Goal: Register for event/course

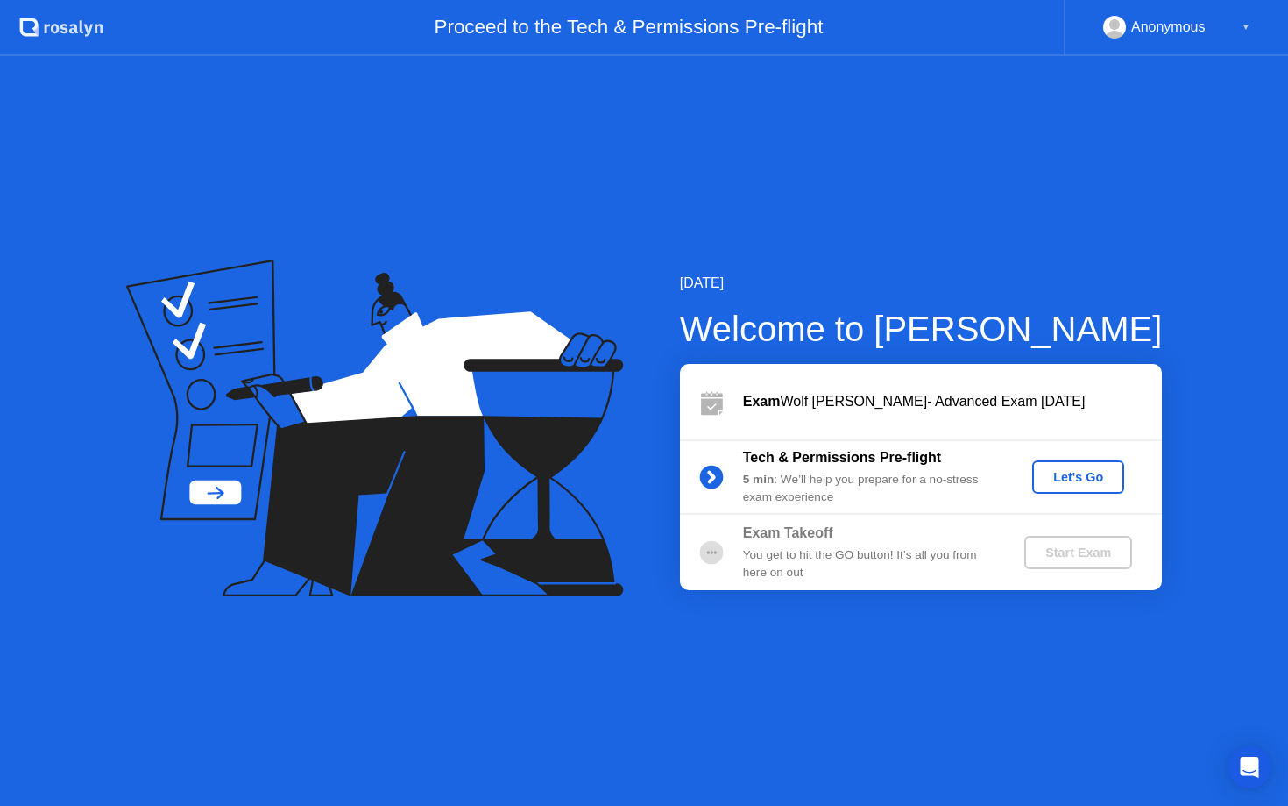
click at [1084, 478] on div "Let's Go" at bounding box center [1079, 477] width 78 height 14
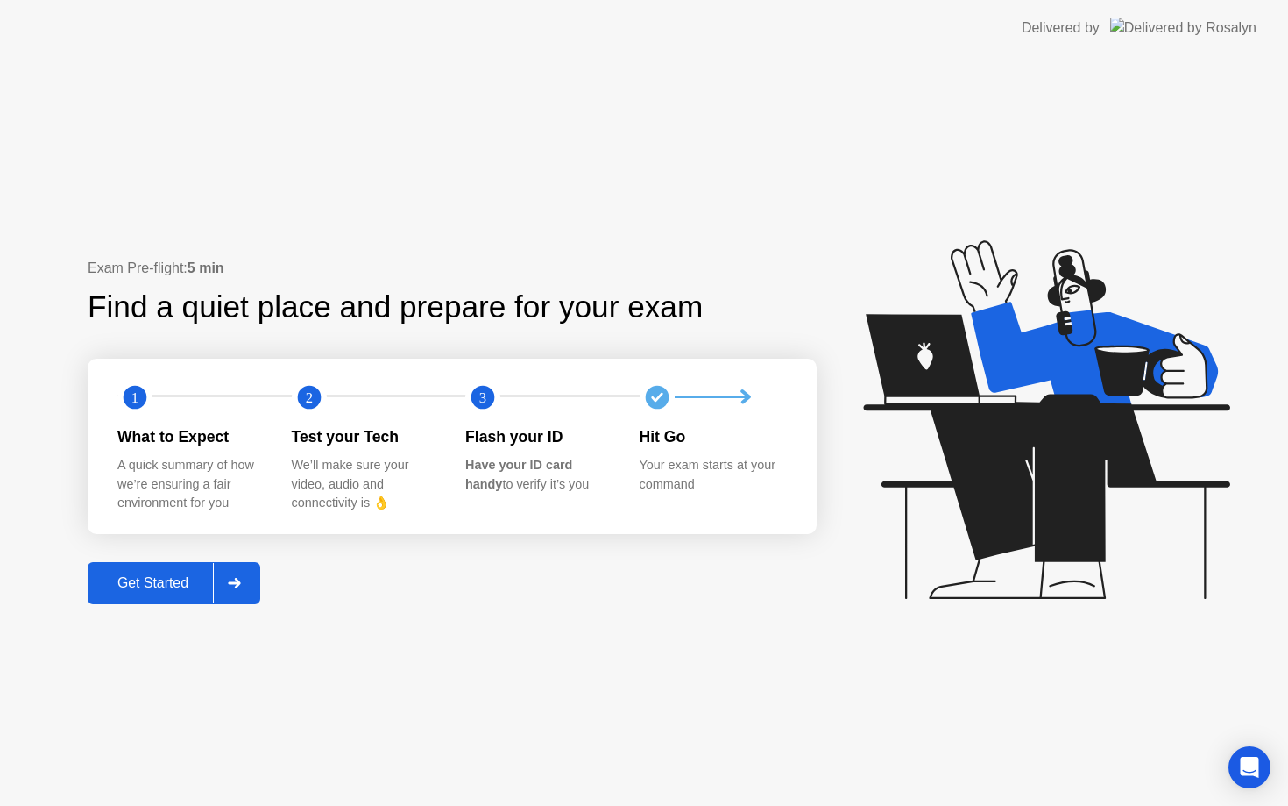
click at [113, 589] on div "Get Started" at bounding box center [153, 583] width 120 height 16
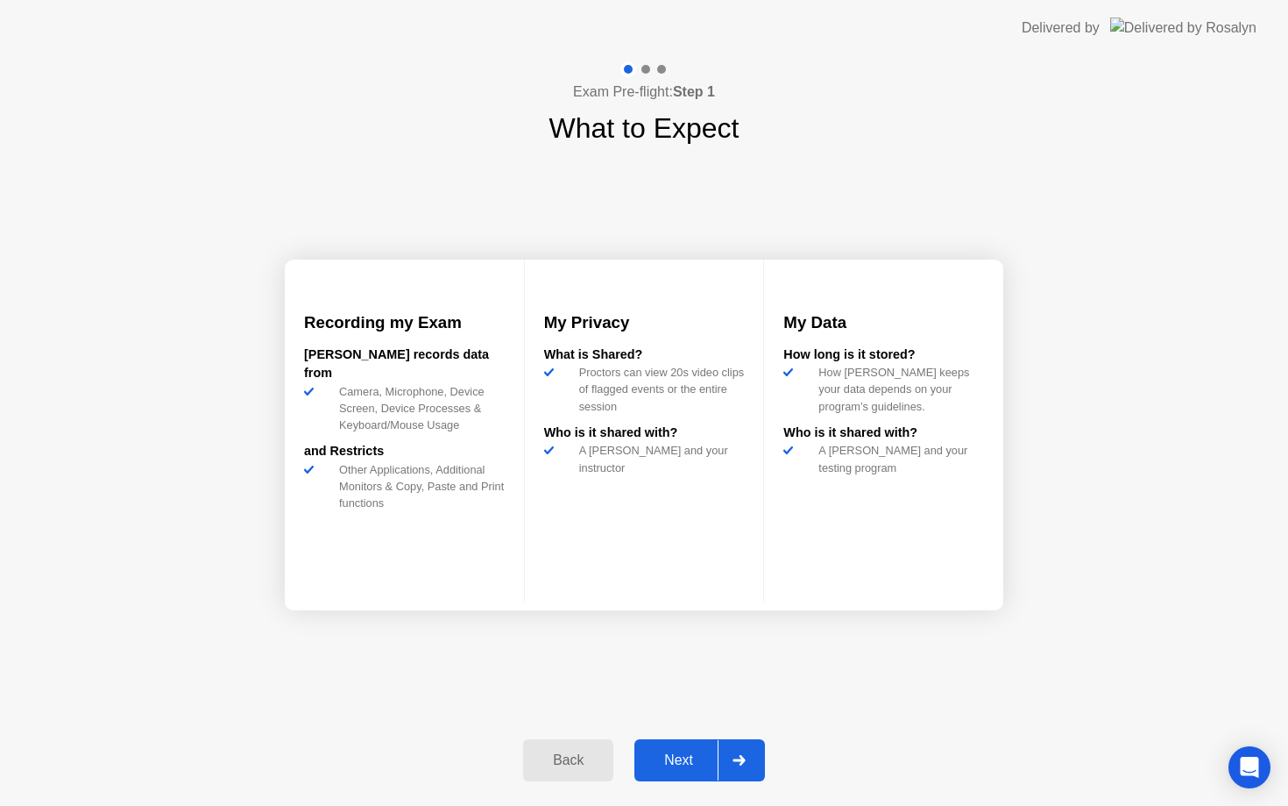
click at [679, 766] on div "Next" at bounding box center [679, 760] width 78 height 16
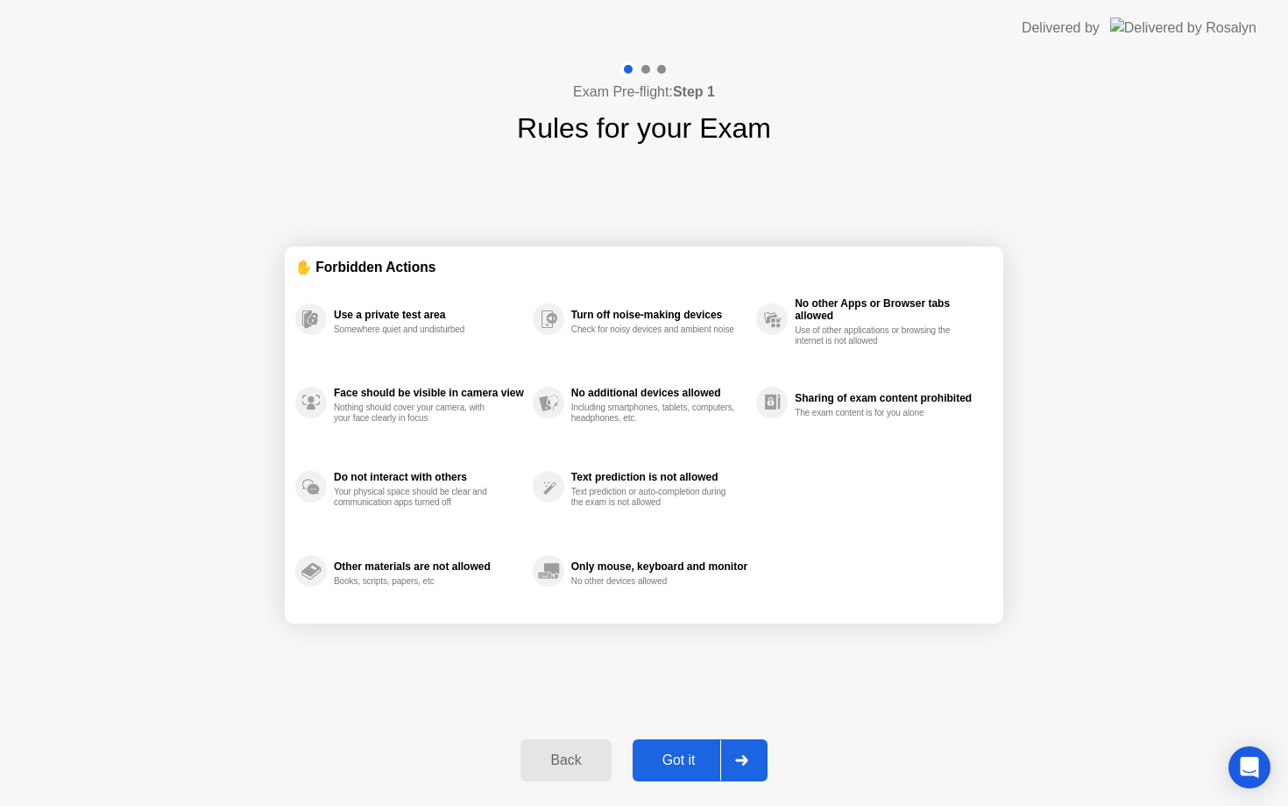
click at [680, 768] on div "Got it" at bounding box center [679, 760] width 82 height 16
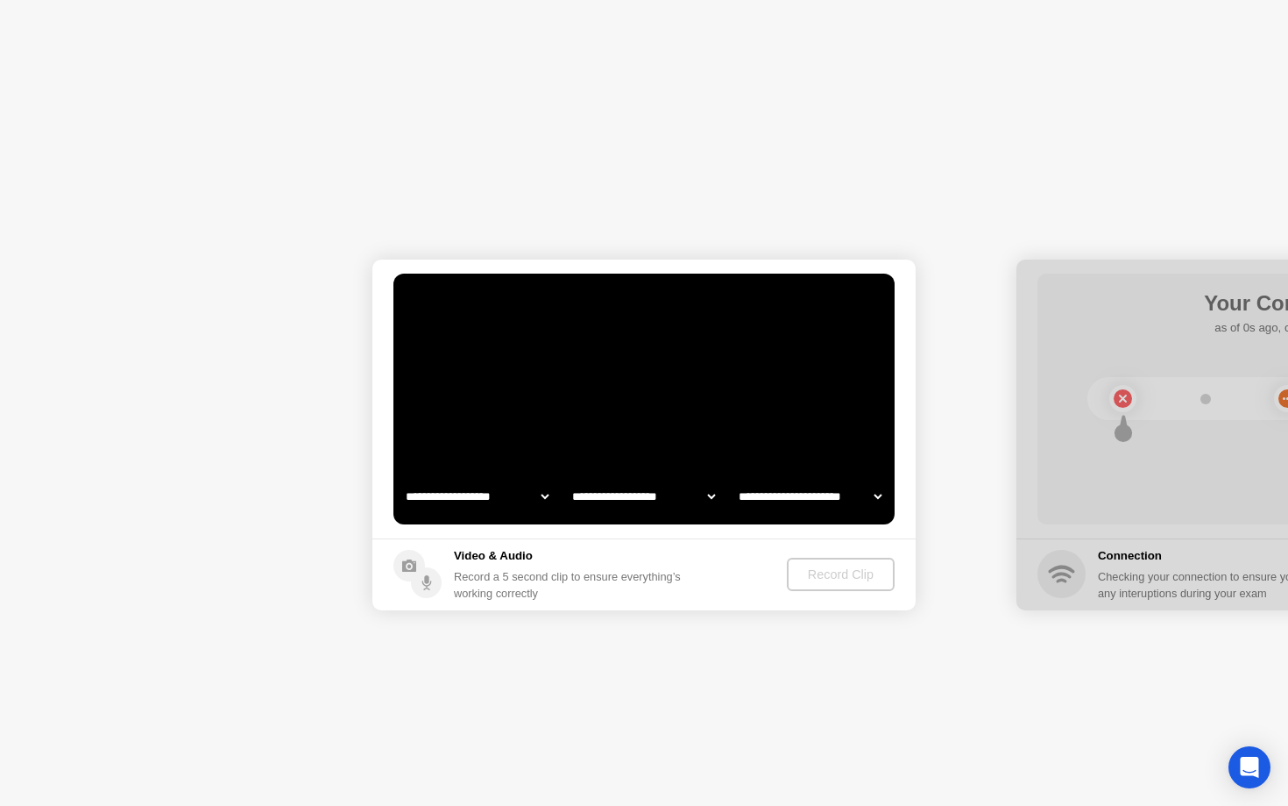
select select "**********"
select select "*******"
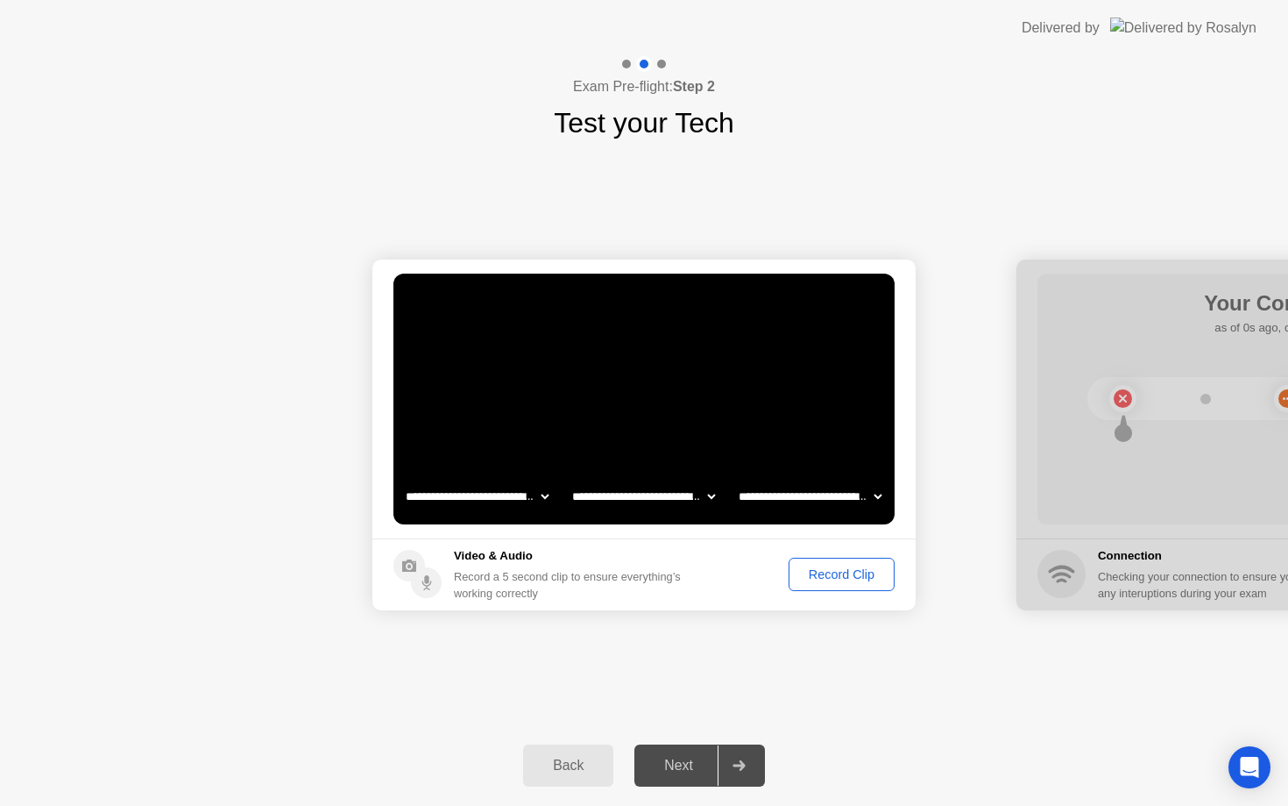
click at [685, 767] on div "Next" at bounding box center [679, 765] width 78 height 16
click at [845, 567] on div "Record Clip" at bounding box center [842, 574] width 94 height 14
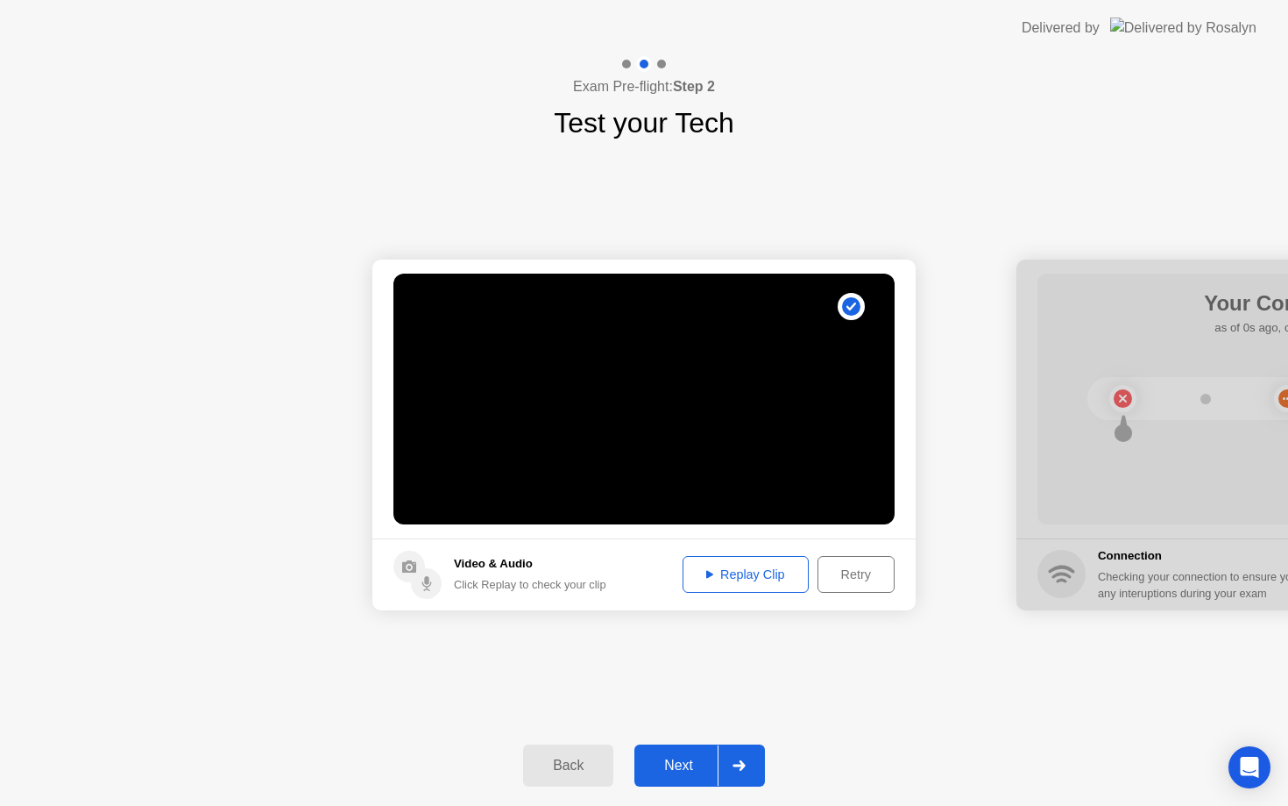
click at [678, 773] on div "Next" at bounding box center [679, 765] width 78 height 16
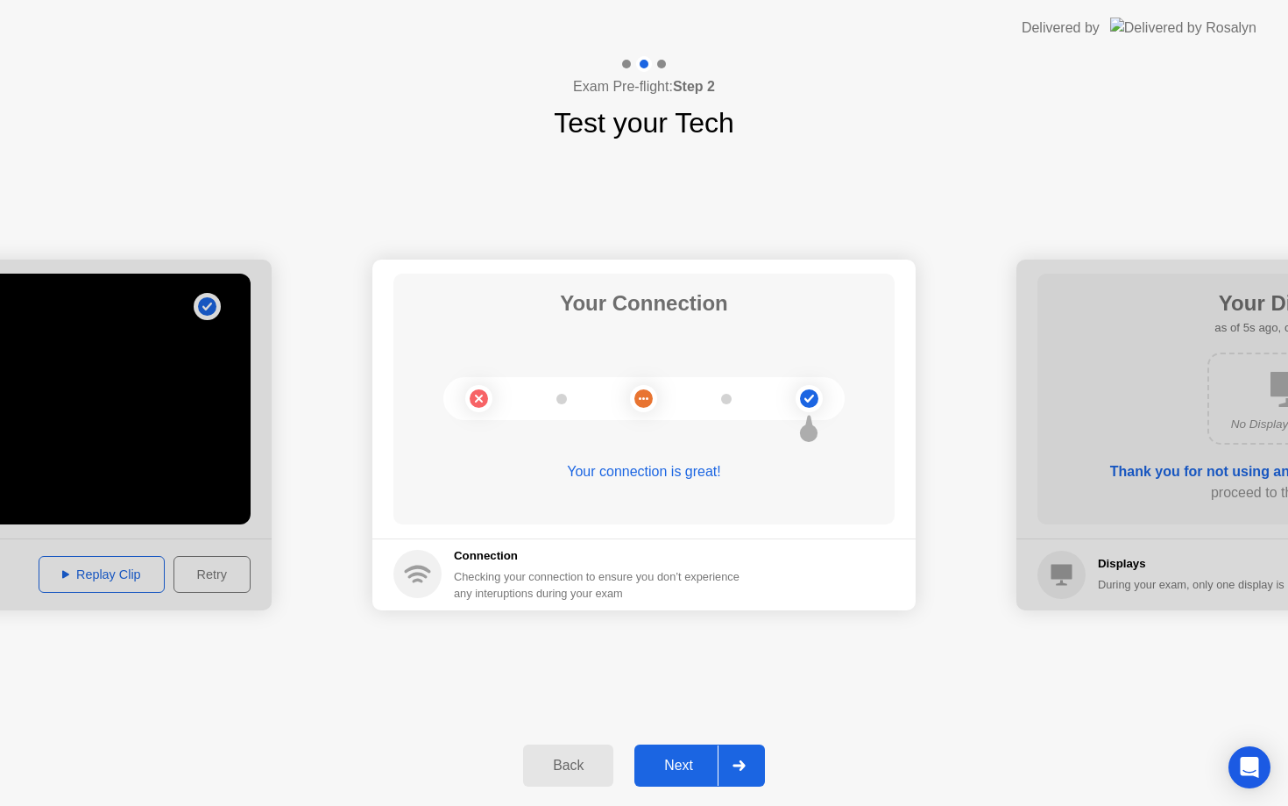
click at [679, 759] on div "Next" at bounding box center [679, 765] width 78 height 16
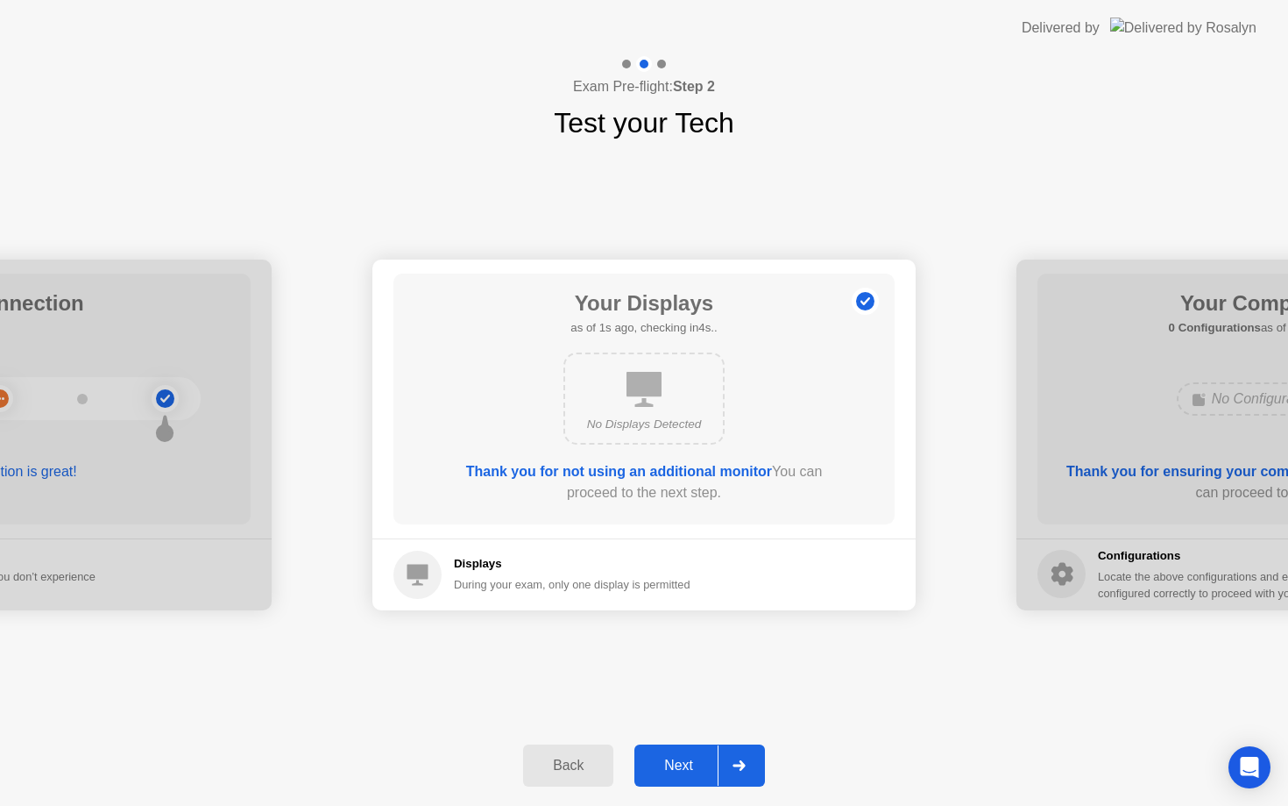
click at [679, 759] on div "Next" at bounding box center [679, 765] width 78 height 16
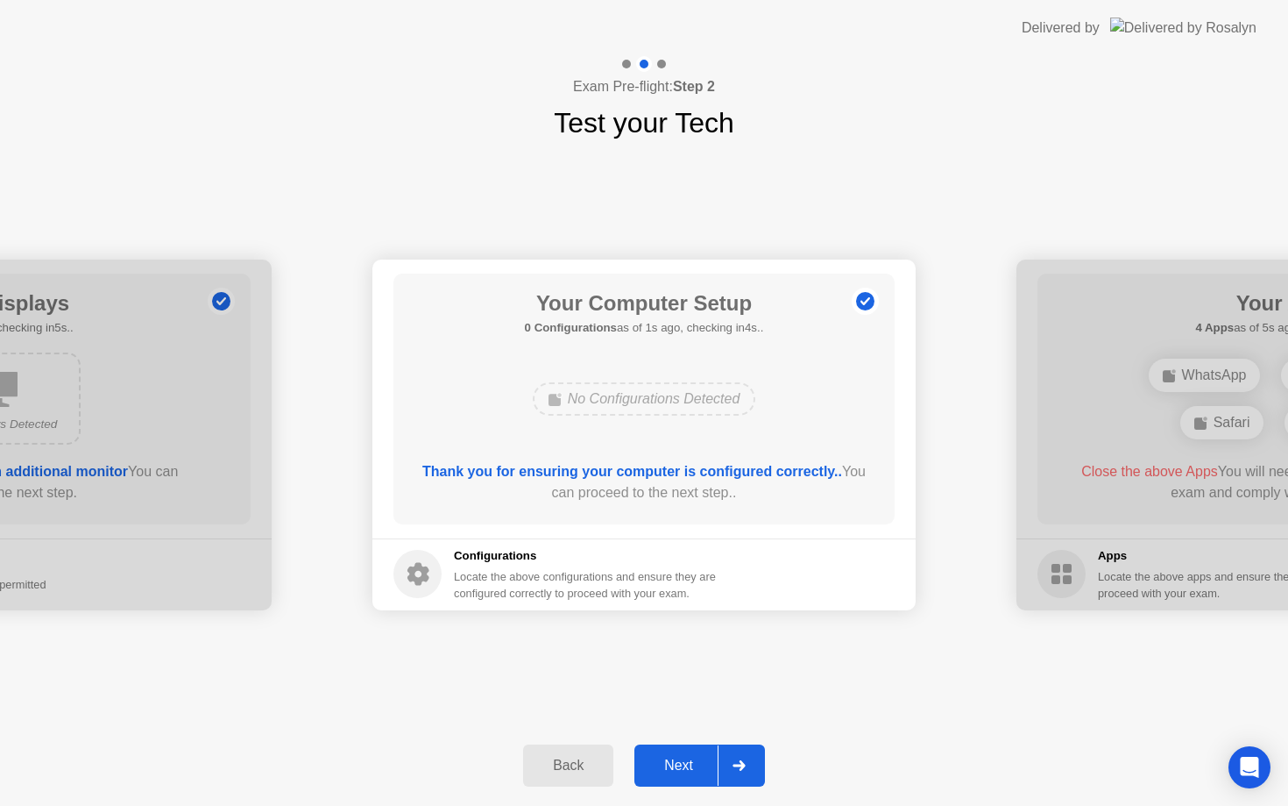
click at [680, 762] on div "Next" at bounding box center [679, 765] width 78 height 16
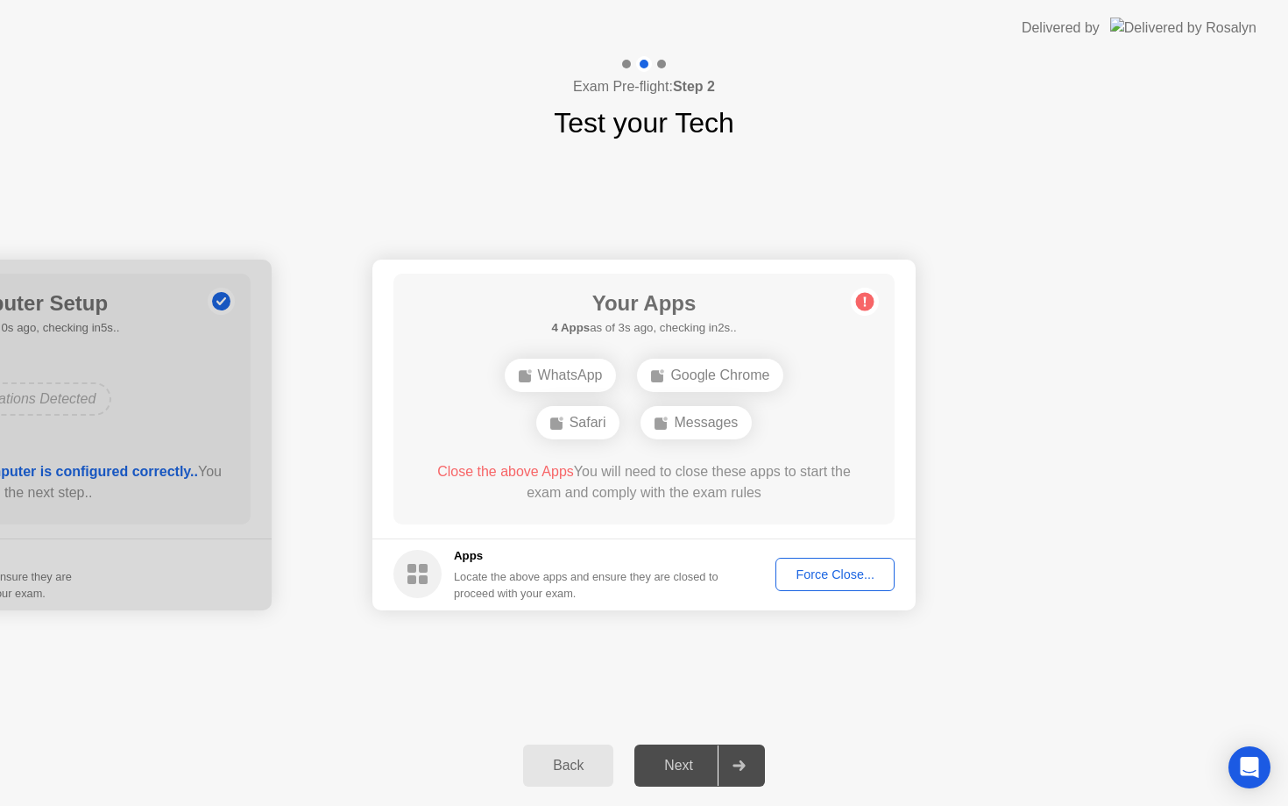
click at [820, 575] on div "Force Close..." at bounding box center [835, 574] width 107 height 14
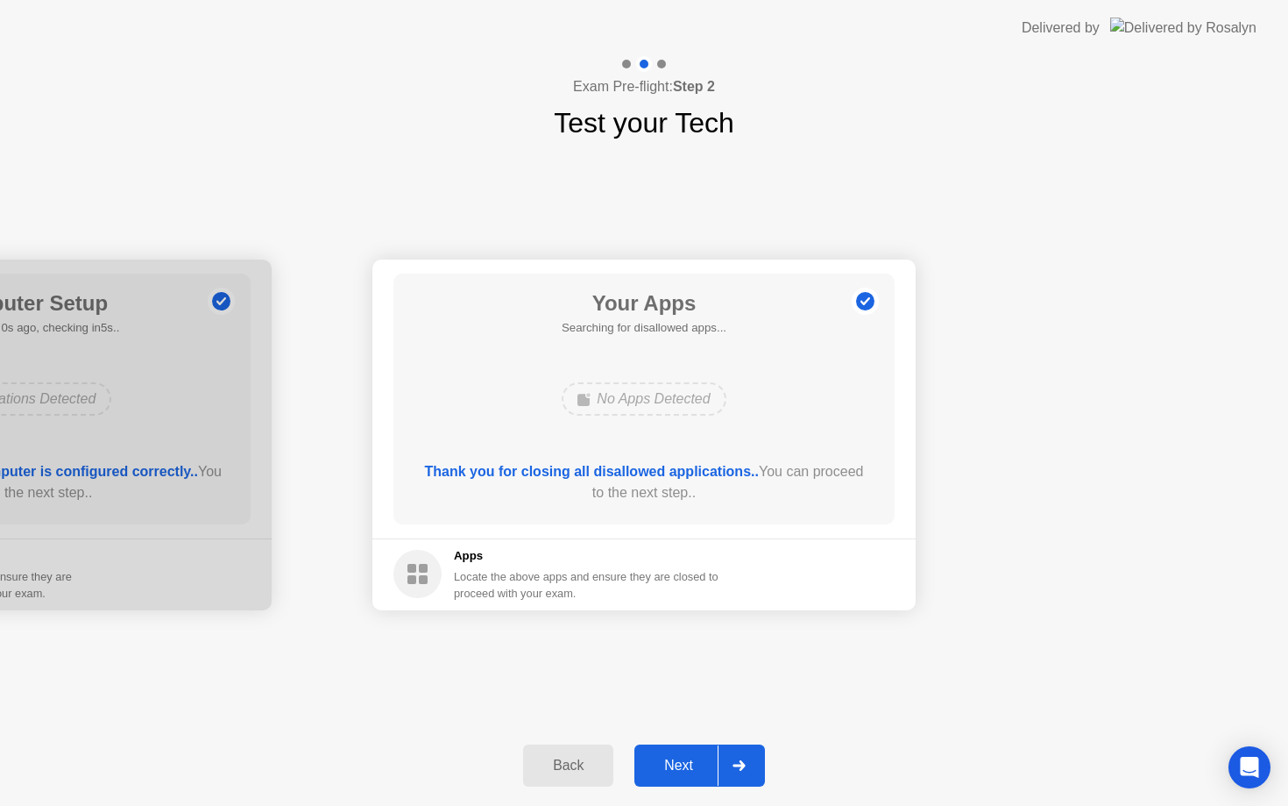
click at [684, 765] on div "Next" at bounding box center [679, 765] width 78 height 16
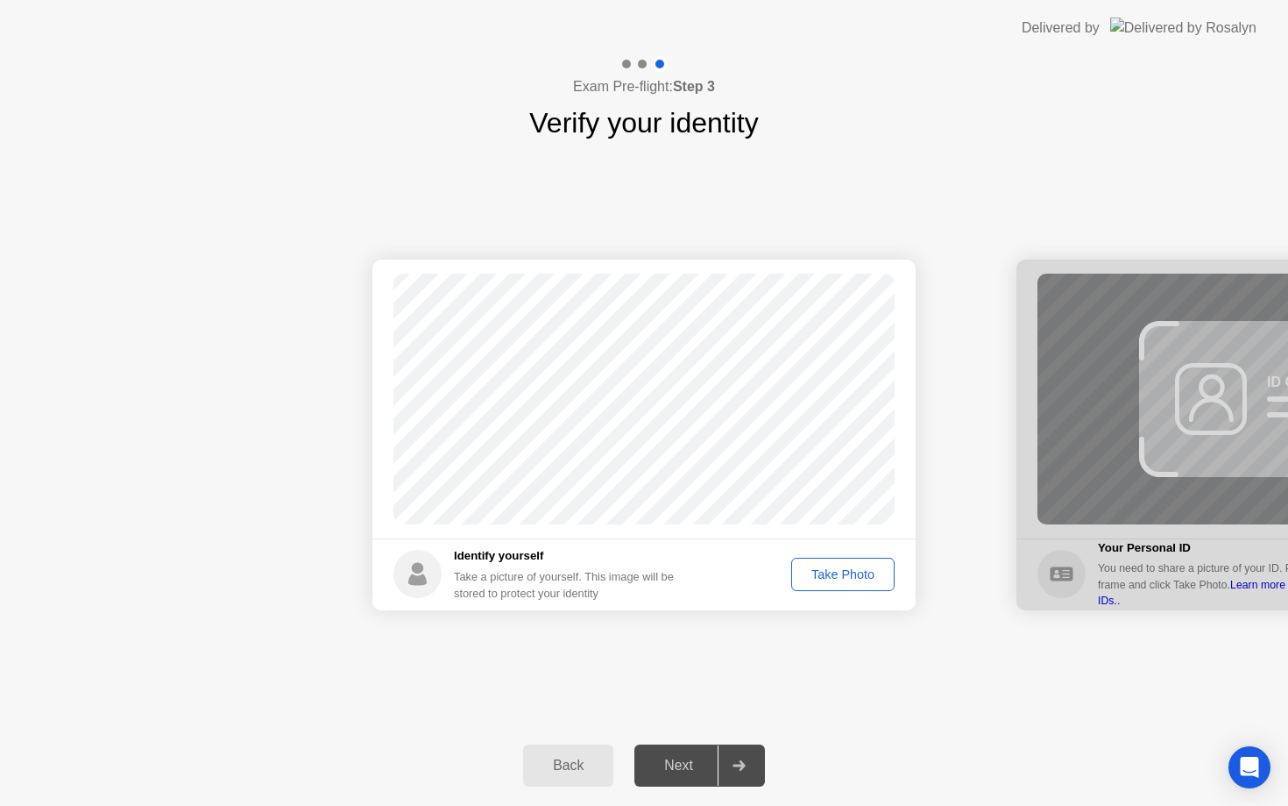
click at [852, 578] on div "Take Photo" at bounding box center [843, 574] width 91 height 14
click at [702, 773] on div "Next" at bounding box center [679, 765] width 78 height 16
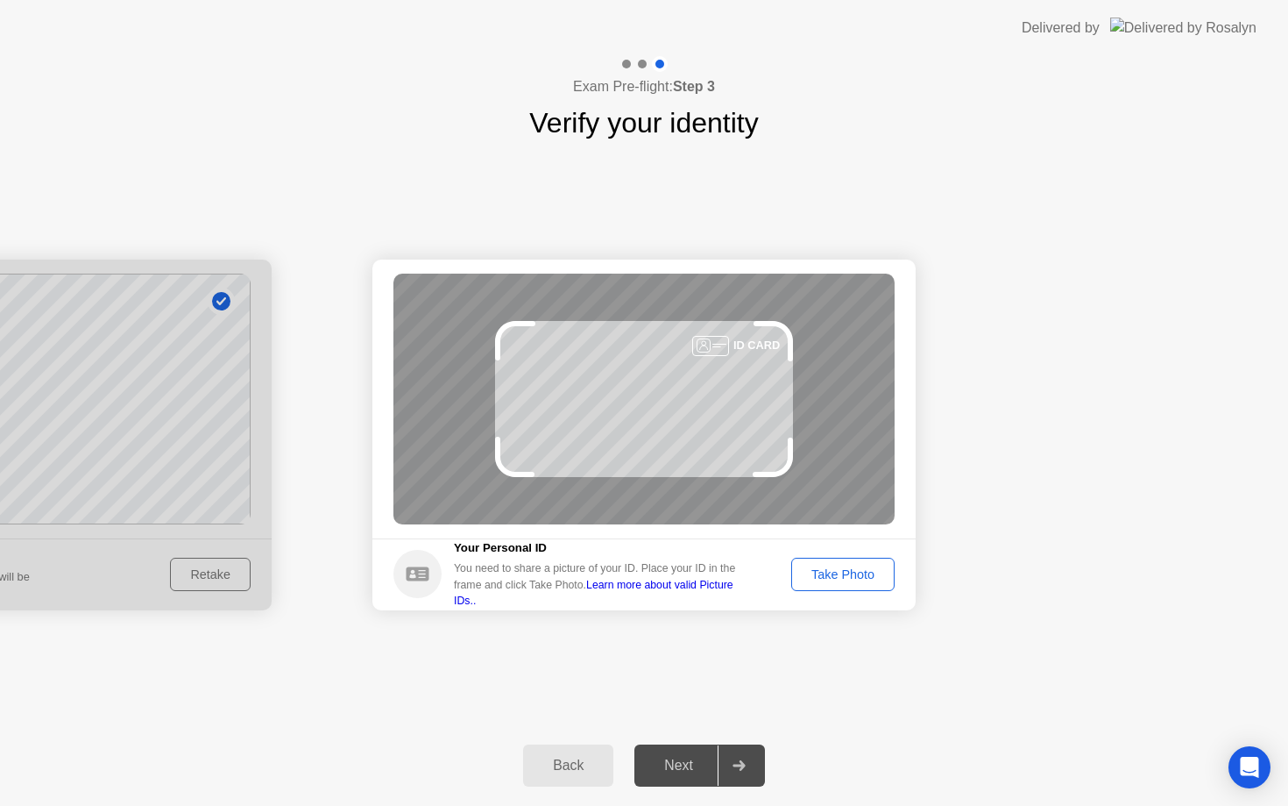
click at [861, 579] on div "Take Photo" at bounding box center [843, 574] width 91 height 14
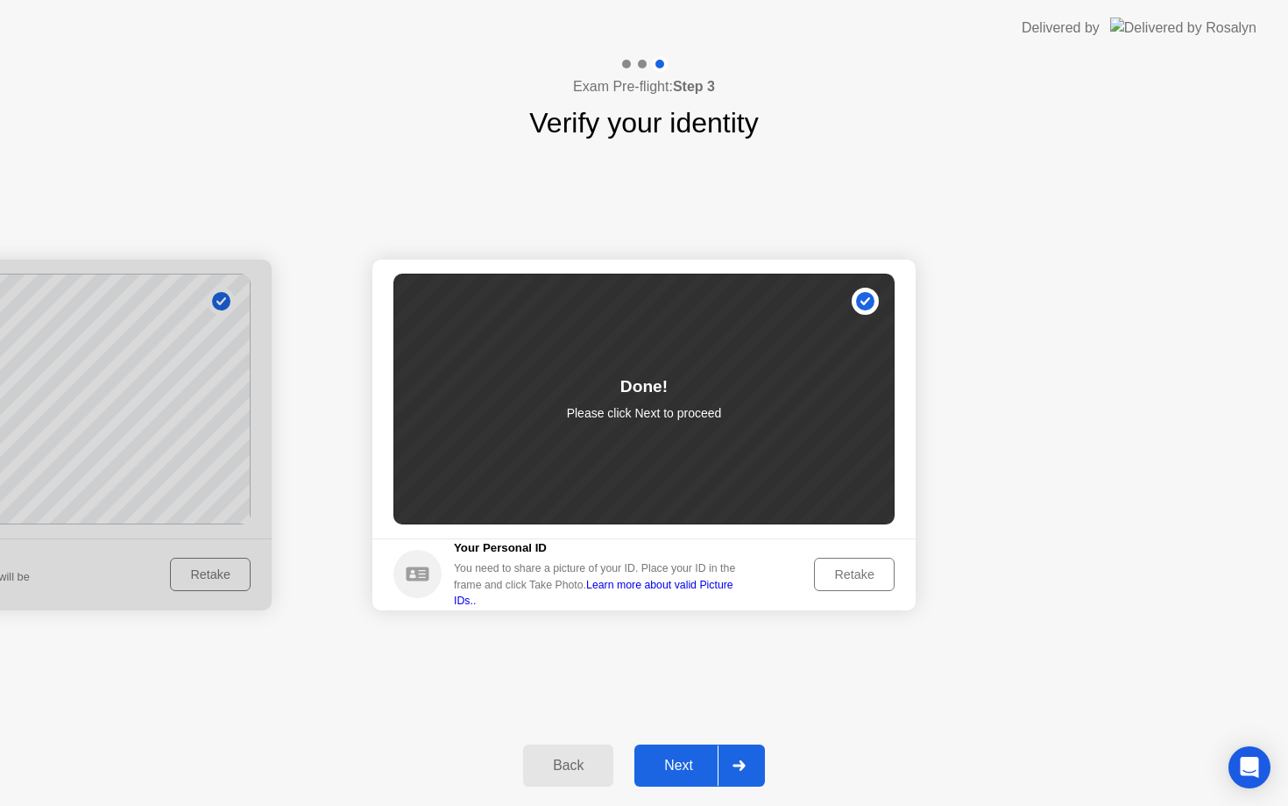
click at [685, 759] on div "Next" at bounding box center [679, 765] width 78 height 16
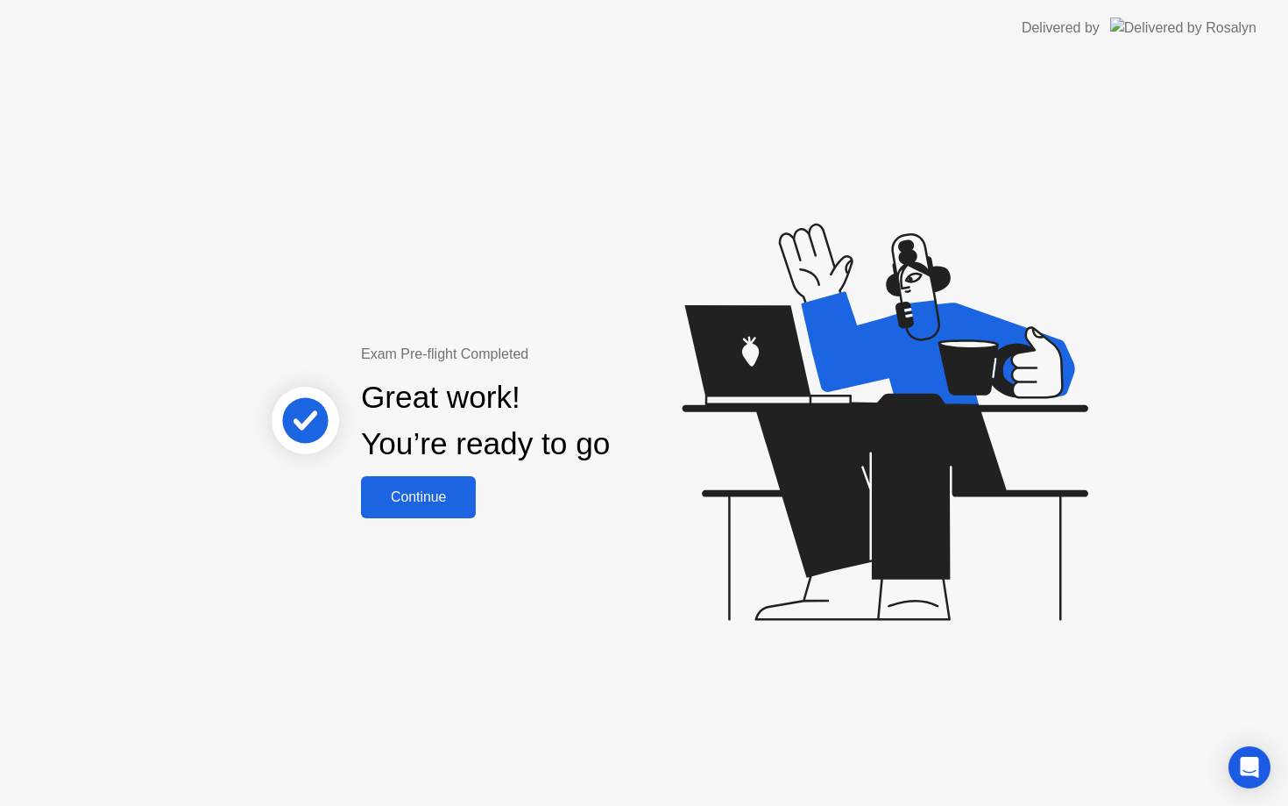
click at [402, 490] on div "Continue" at bounding box center [418, 497] width 104 height 16
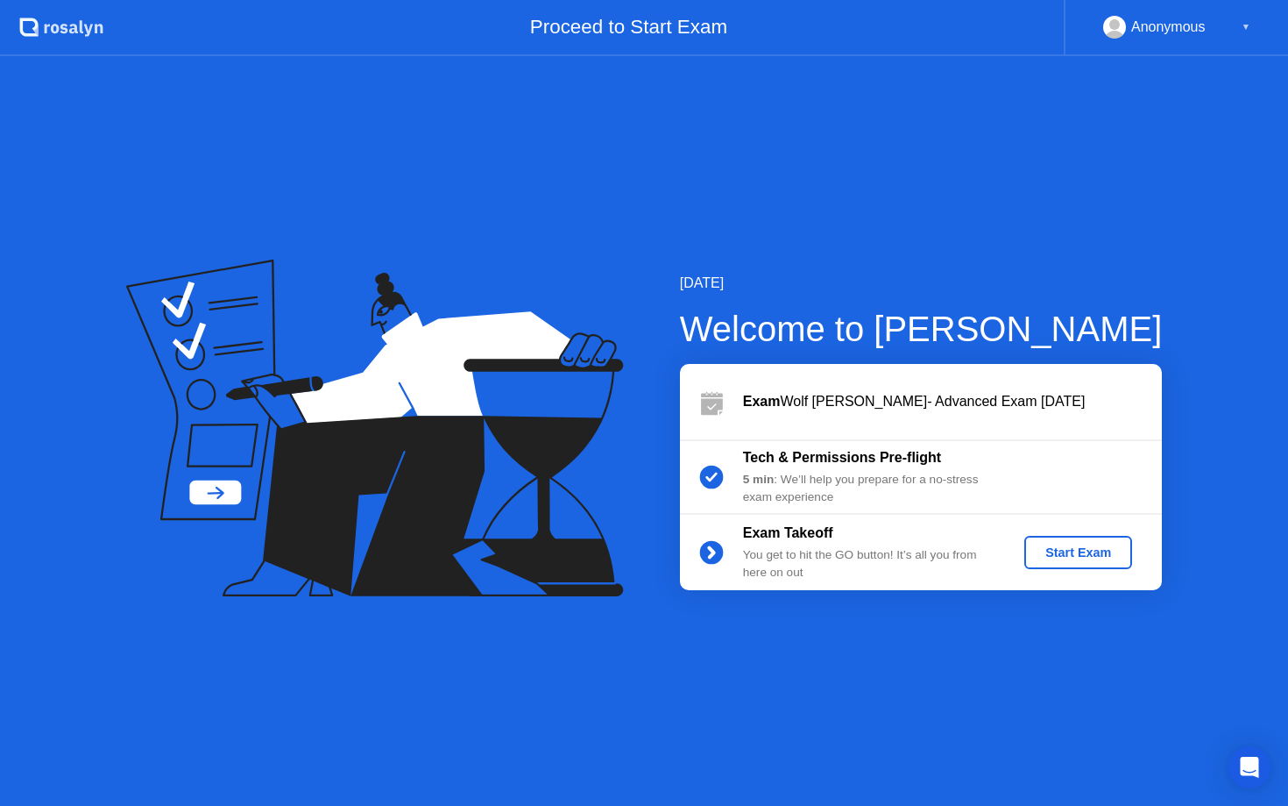
click at [1055, 556] on div "Start Exam" at bounding box center [1079, 552] width 94 height 14
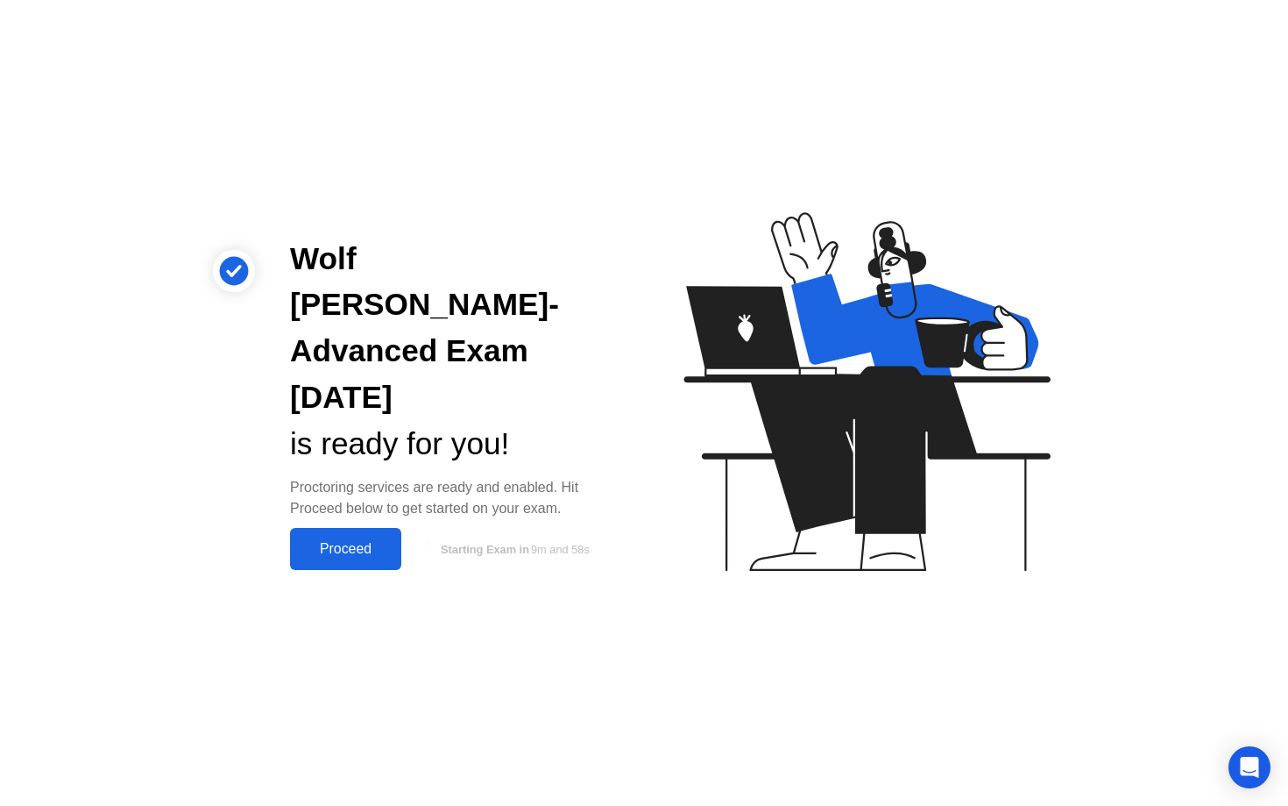
click at [371, 541] on div "Proceed" at bounding box center [345, 549] width 101 height 16
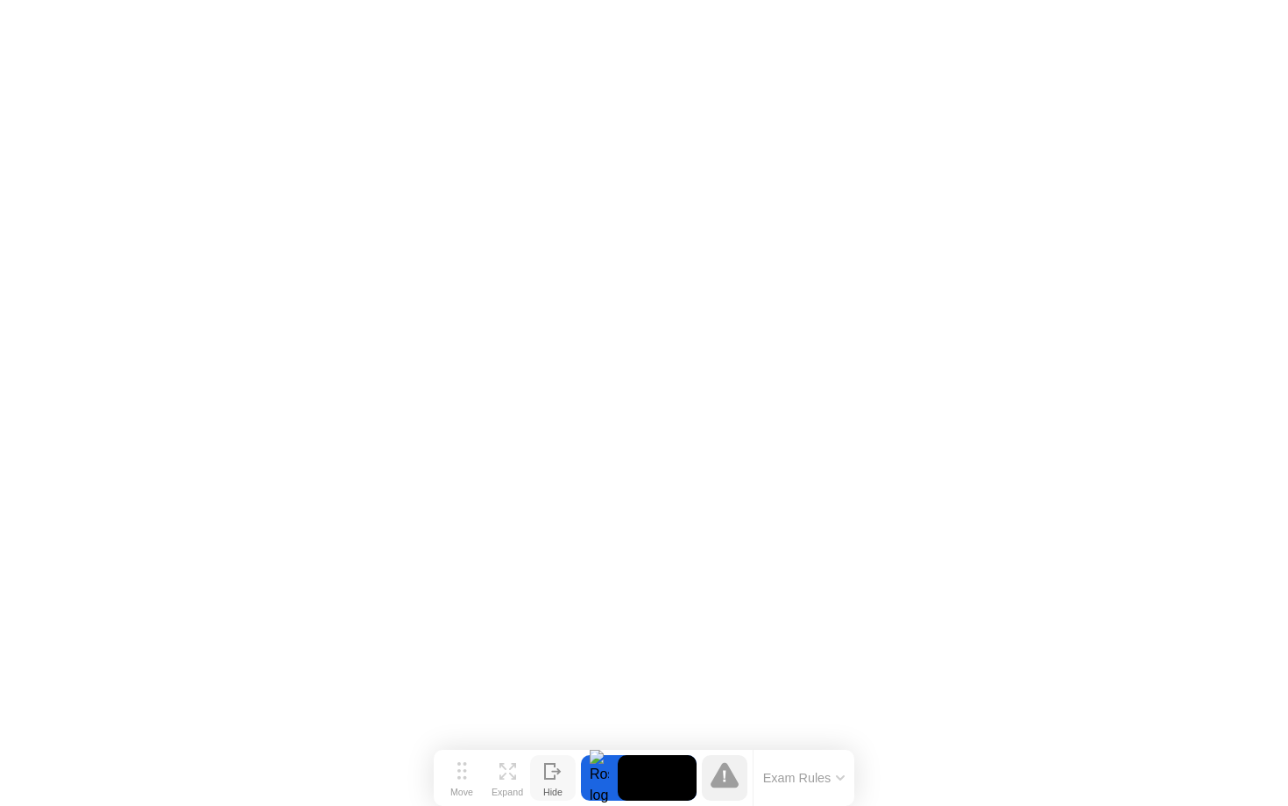
click at [543, 770] on button "Hide" at bounding box center [553, 778] width 46 height 46
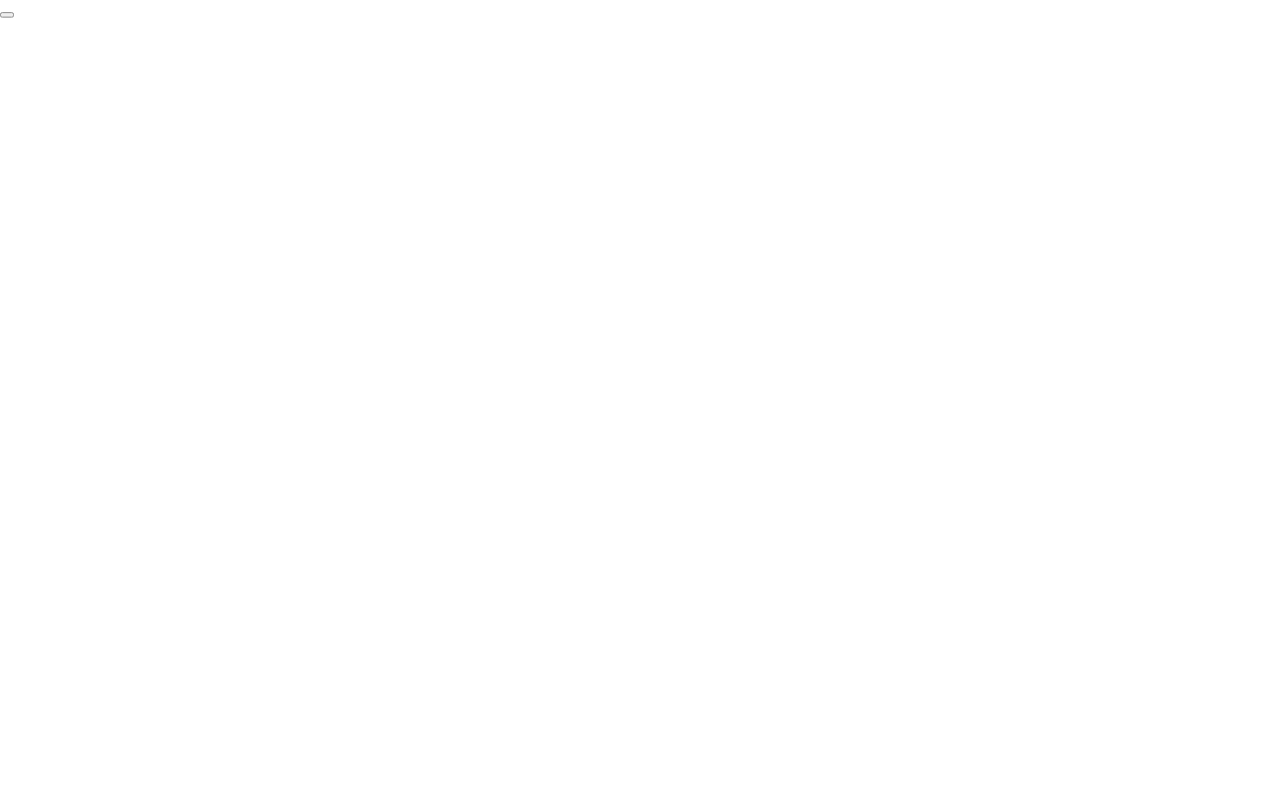
click div "End Proctoring Session"
